Goal: Task Accomplishment & Management: Manage account settings

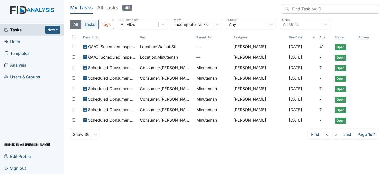
click at [90, 25] on button "Tasks" at bounding box center [89, 25] width 17 height 10
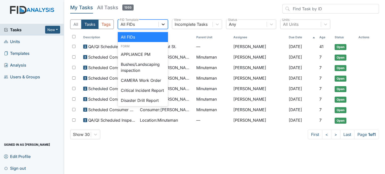
click at [168, 25] on div at bounding box center [163, 24] width 9 height 9
click at [106, 8] on h5 "All Tasks 1203" at bounding box center [115, 7] width 37 height 7
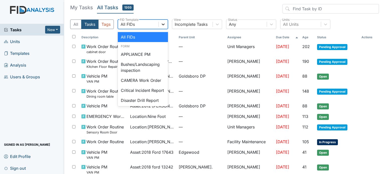
click at [165, 24] on icon at bounding box center [163, 24] width 5 height 5
click at [136, 88] on div "Critical Incident Report" at bounding box center [143, 91] width 50 height 10
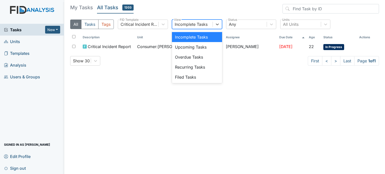
click at [207, 24] on div "Incomplete Tasks" at bounding box center [191, 24] width 33 height 6
click at [204, 76] on div "Filed Tasks" at bounding box center [197, 77] width 50 height 10
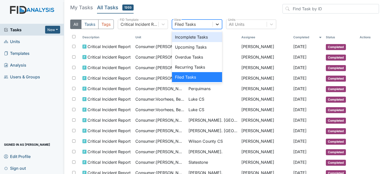
click at [216, 24] on icon at bounding box center [217, 24] width 5 height 5
click at [202, 38] on div "Incomplete Tasks" at bounding box center [197, 37] width 50 height 10
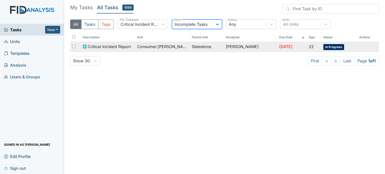
click at [159, 46] on span "Consumer : [PERSON_NAME]" at bounding box center [162, 47] width 50 height 6
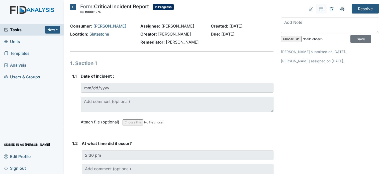
click at [15, 28] on span "Tasks" at bounding box center [24, 30] width 41 height 6
